Goal: Navigation & Orientation: Find specific page/section

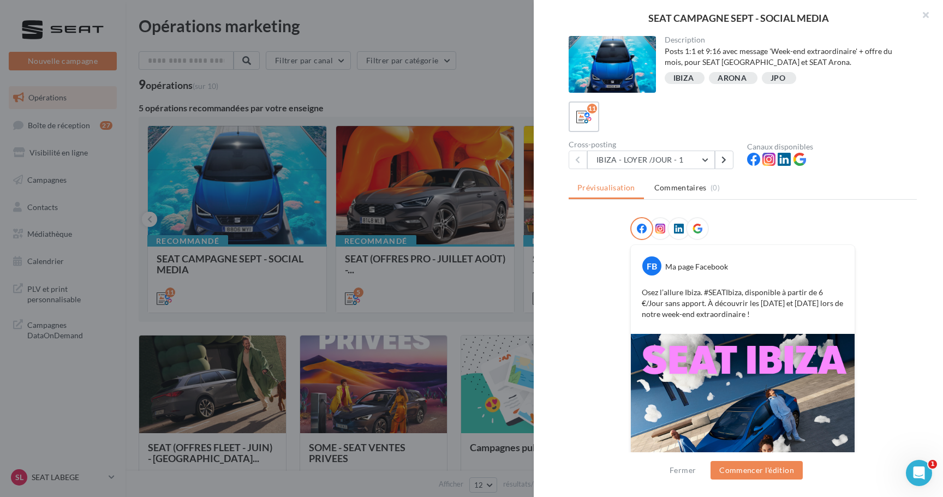
scroll to position [110, 0]
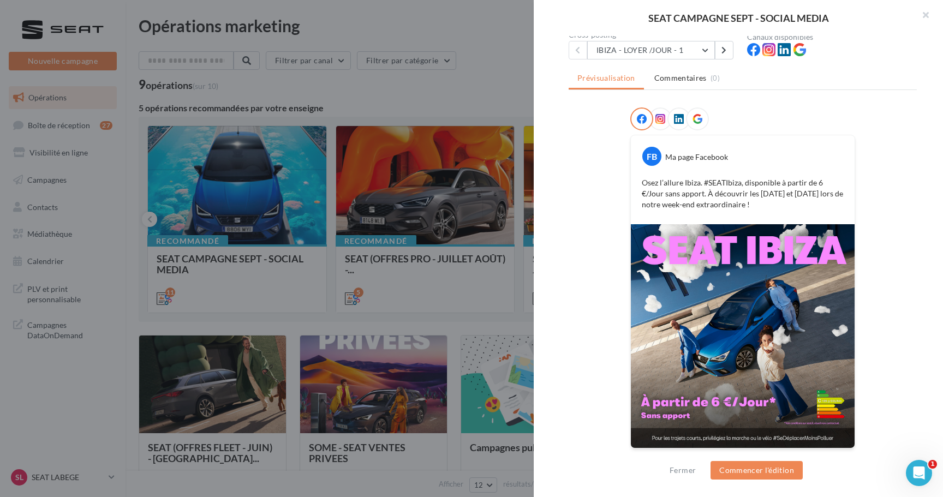
click at [448, 37] on div at bounding box center [471, 248] width 943 height 497
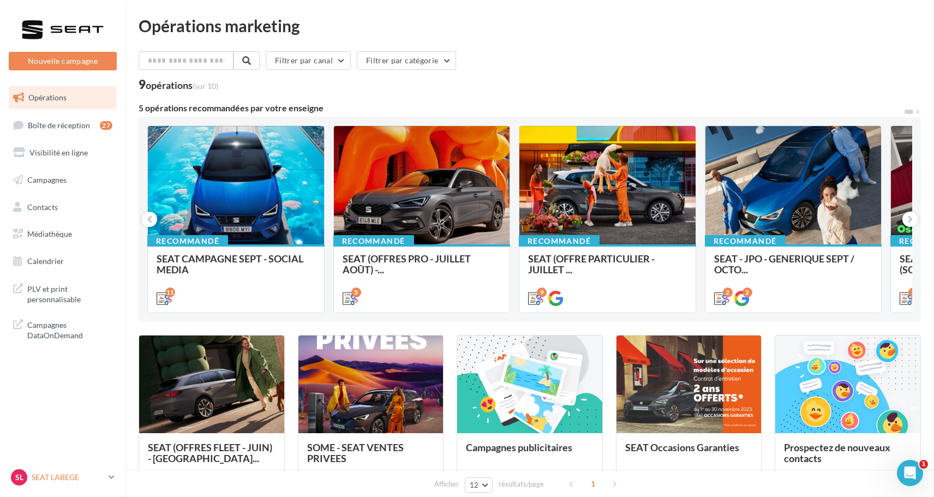
click at [115, 477] on icon at bounding box center [112, 477] width 6 height 9
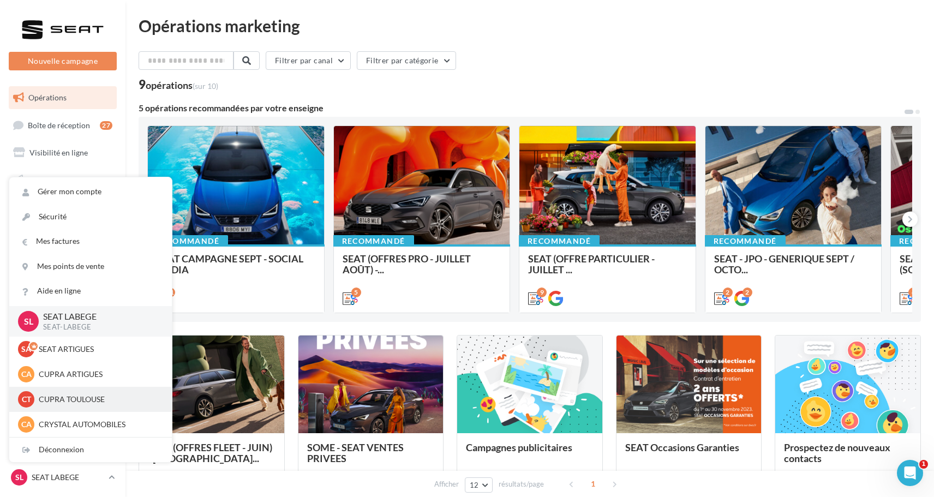
click at [110, 397] on p "CUPRA TOULOUSE" at bounding box center [99, 399] width 120 height 11
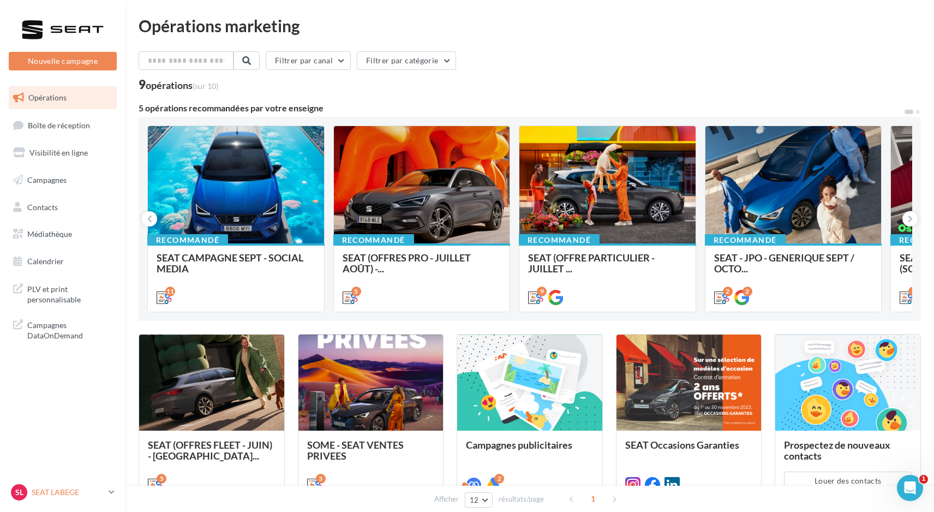
click at [109, 491] on icon at bounding box center [112, 491] width 6 height 9
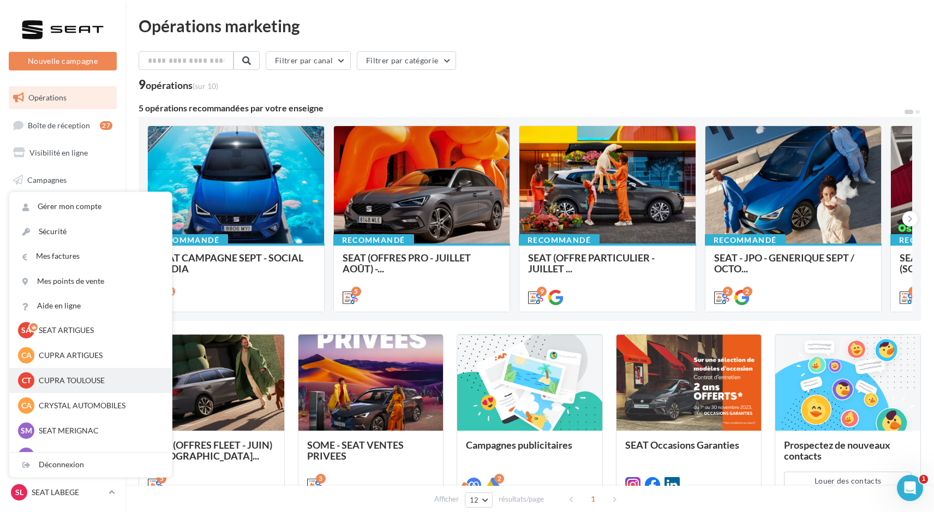
scroll to position [36, 0]
click at [96, 373] on p "CUPRA TOULOUSE" at bounding box center [99, 378] width 120 height 11
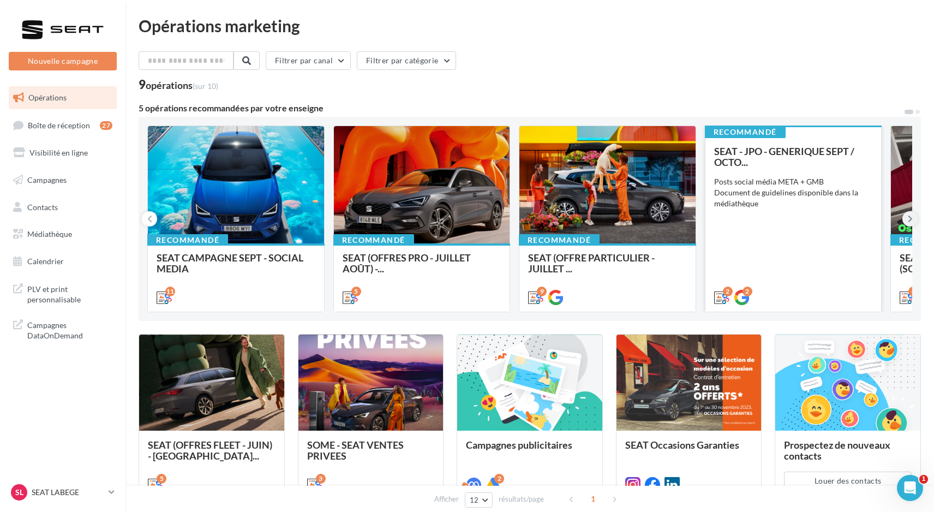
click at [912, 220] on icon at bounding box center [910, 218] width 5 height 11
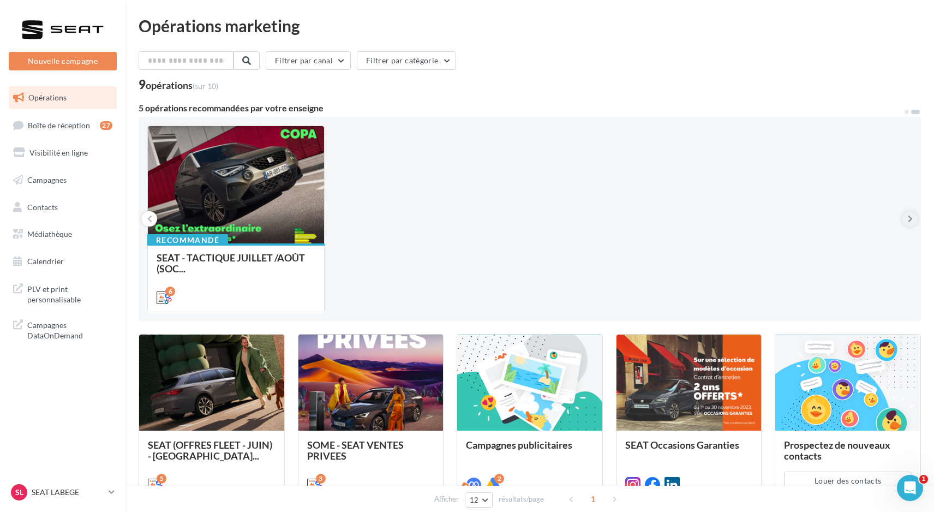
click at [912, 220] on icon at bounding box center [910, 218] width 5 height 11
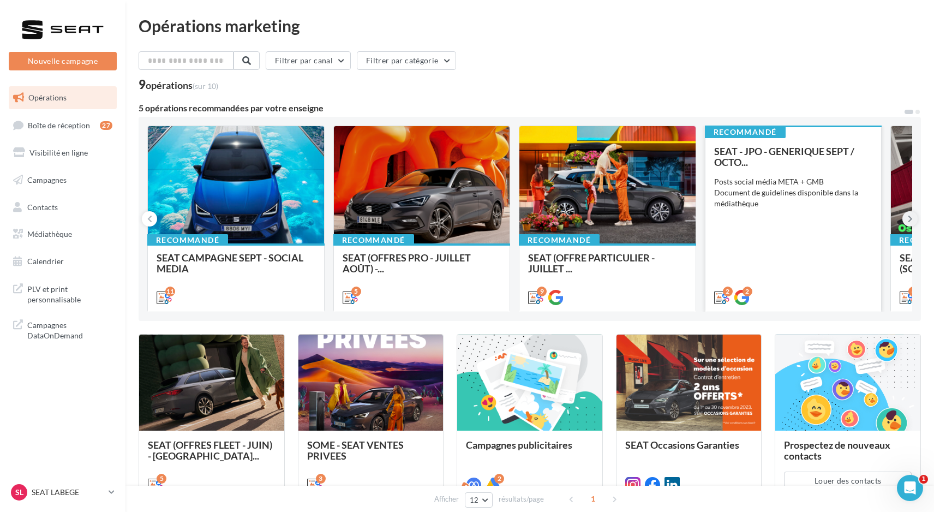
click at [904, 221] on button at bounding box center [910, 218] width 15 height 15
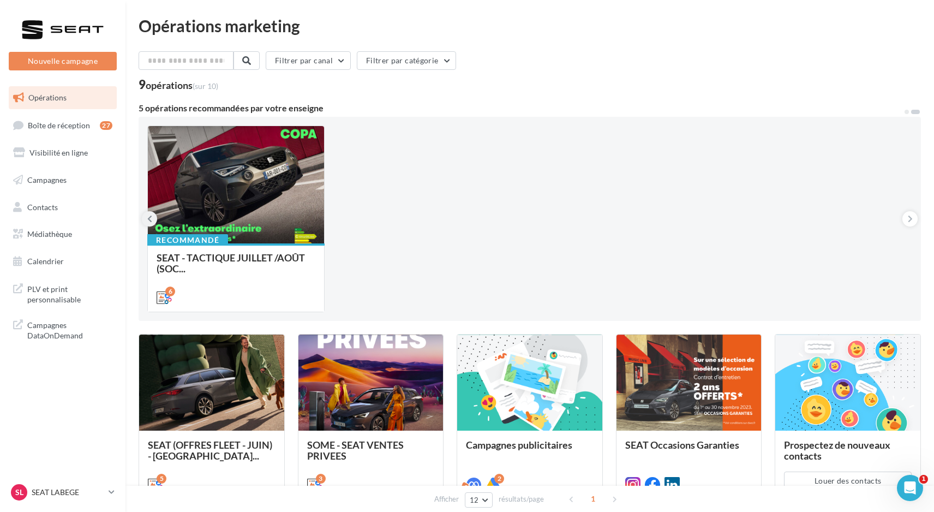
click at [150, 217] on icon at bounding box center [149, 218] width 5 height 11
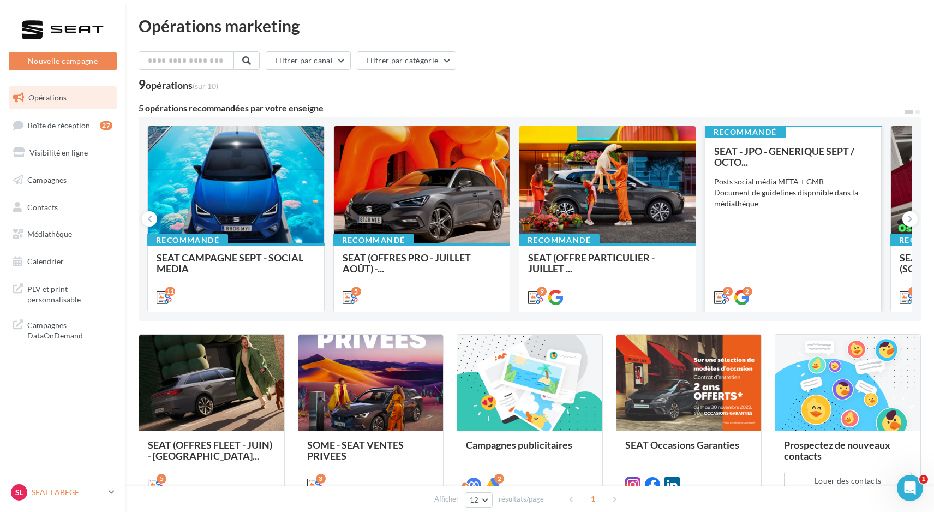
click at [107, 491] on link "SL SEAT LABEGE SEAT-LABEGE" at bounding box center [63, 492] width 108 height 21
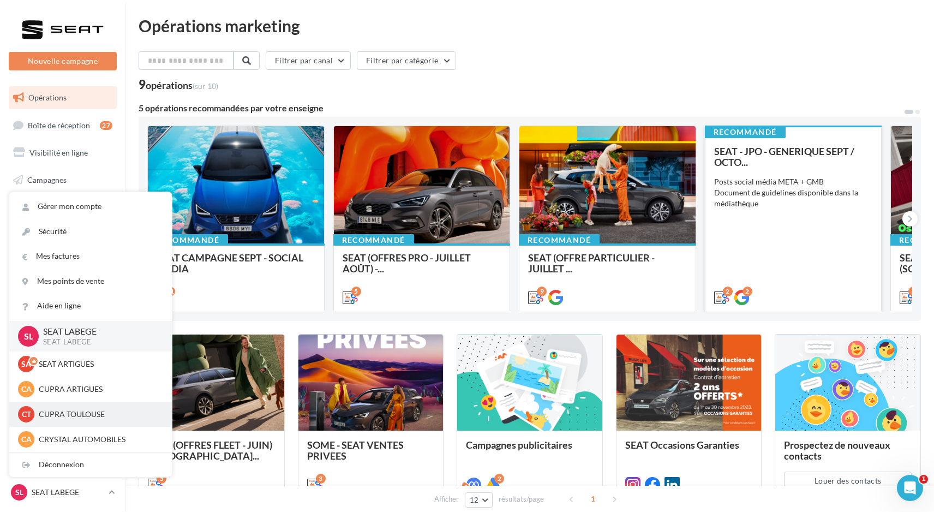
click at [129, 410] on p "CUPRA TOULOUSE" at bounding box center [99, 414] width 120 height 11
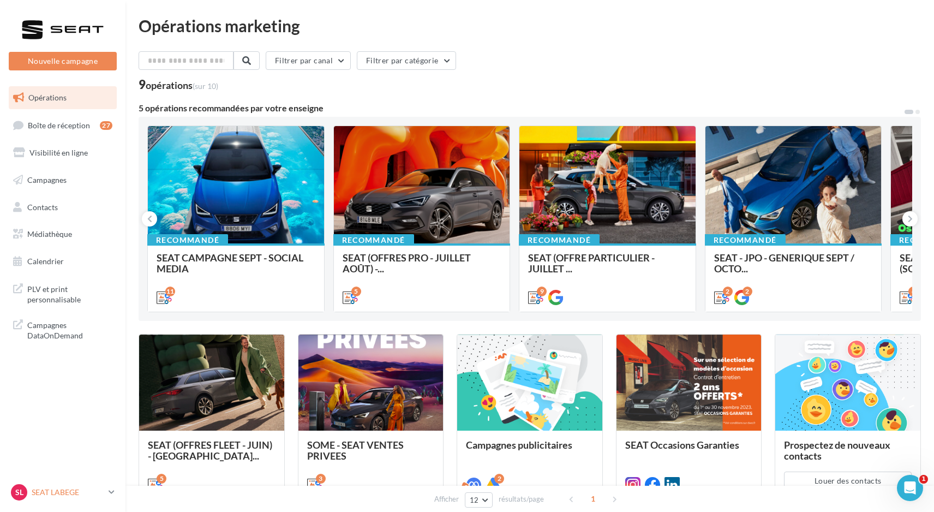
click at [112, 486] on link "SL SEAT LABEGE SEAT-LABEGE" at bounding box center [63, 492] width 108 height 21
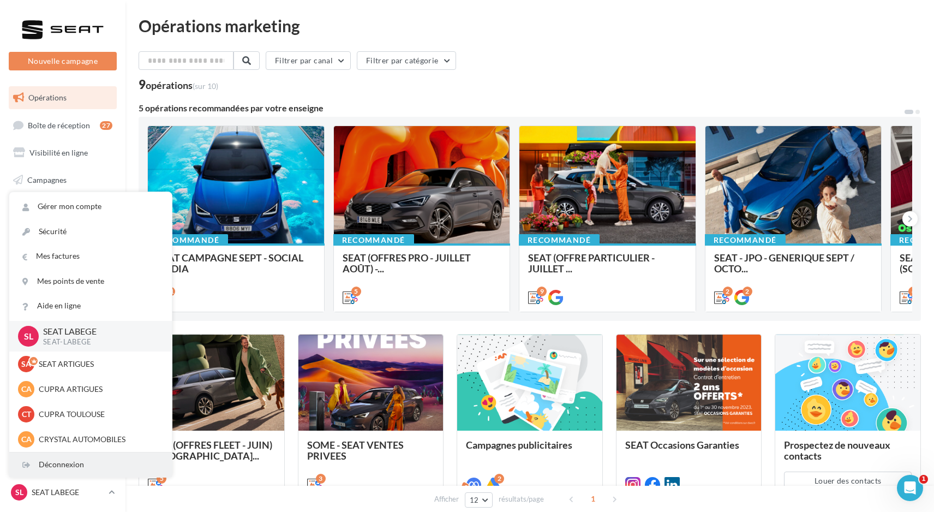
click at [104, 472] on div "Déconnexion" at bounding box center [90, 465] width 163 height 25
